Goal: Information Seeking & Learning: Learn about a topic

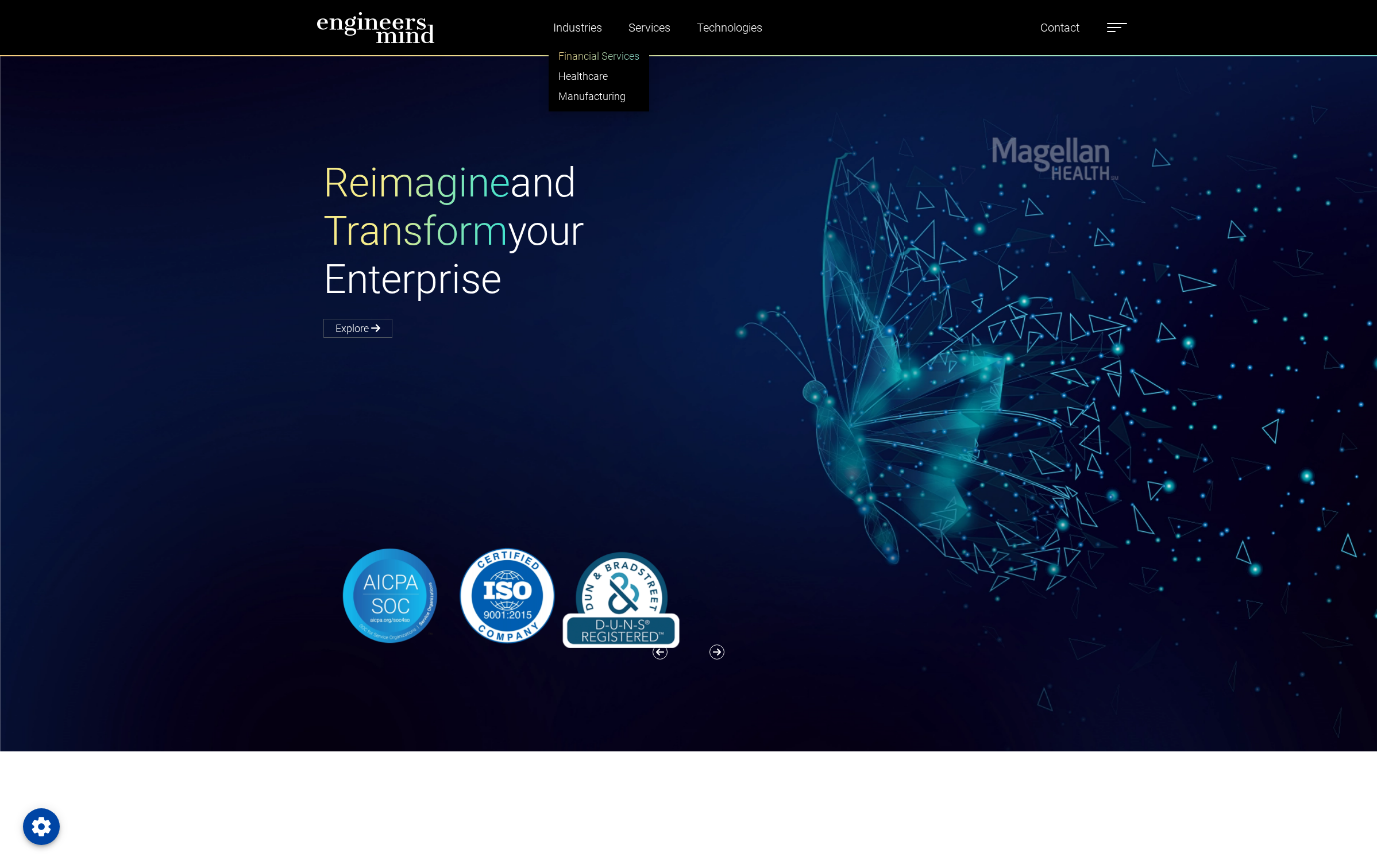
click at [570, 54] on link "Financial Services" at bounding box center [599, 55] width 100 height 20
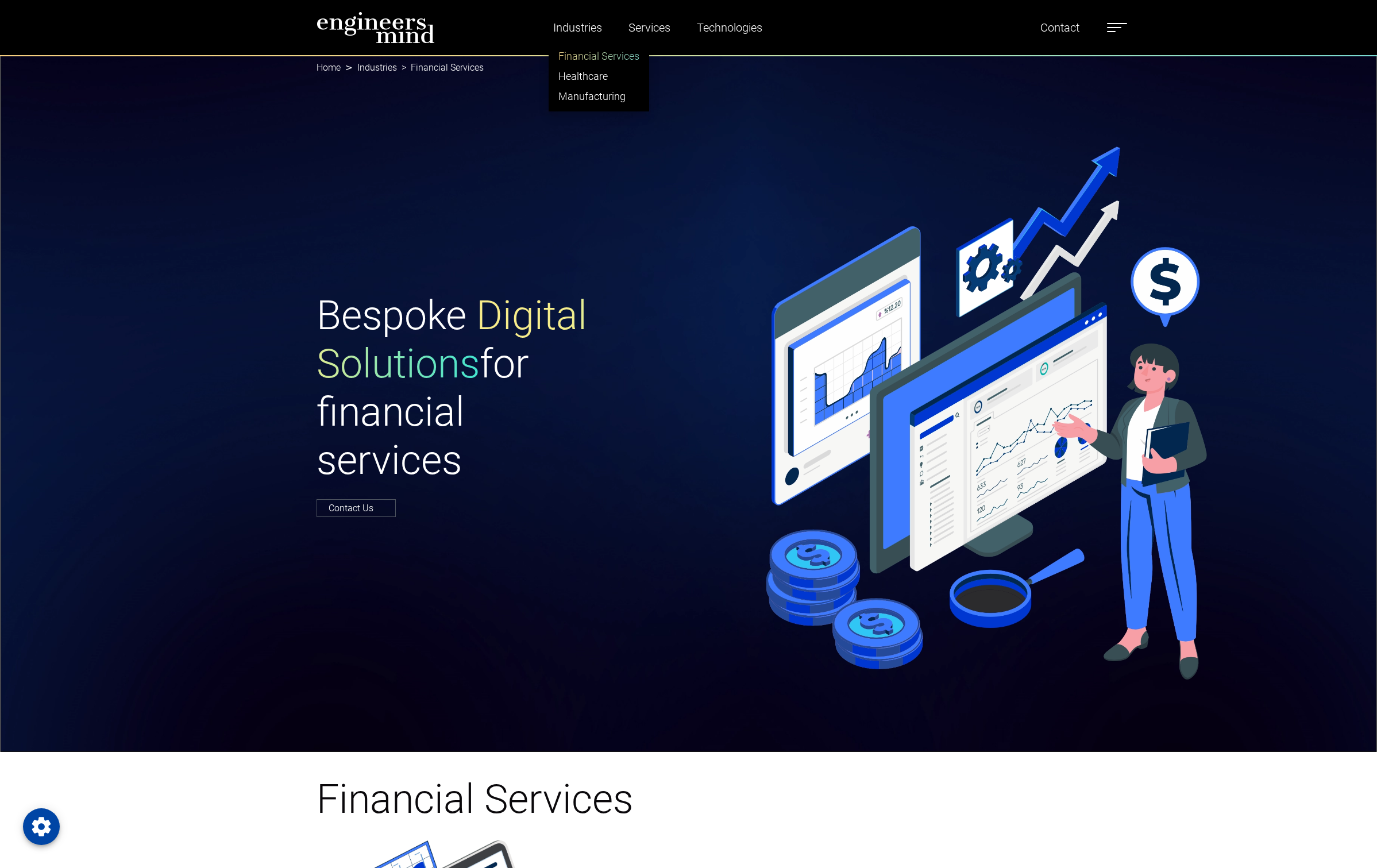
click at [581, 55] on link "Financial Services" at bounding box center [599, 55] width 100 height 20
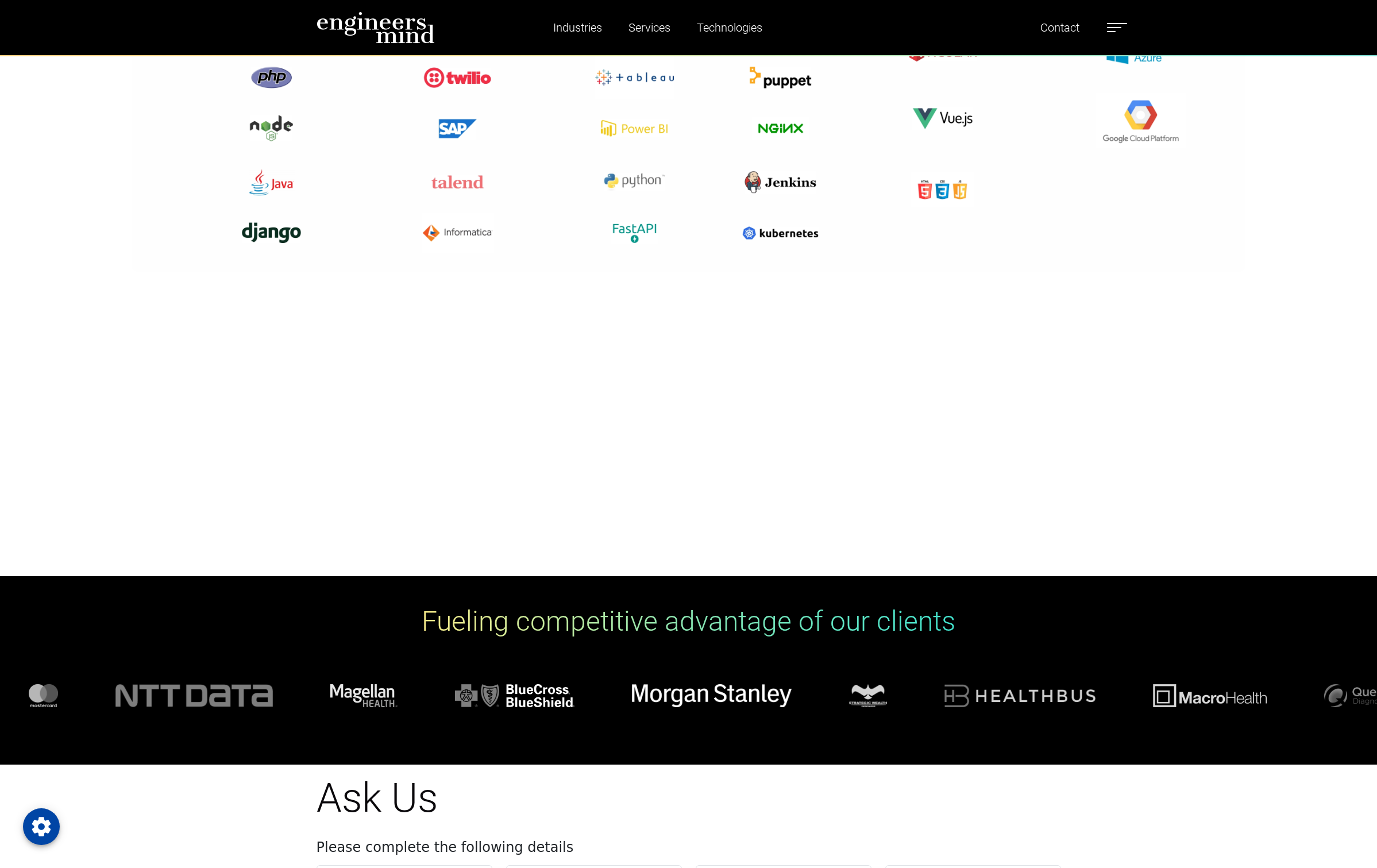
scroll to position [7408, 0]
